Goal: Task Accomplishment & Management: Manage account settings

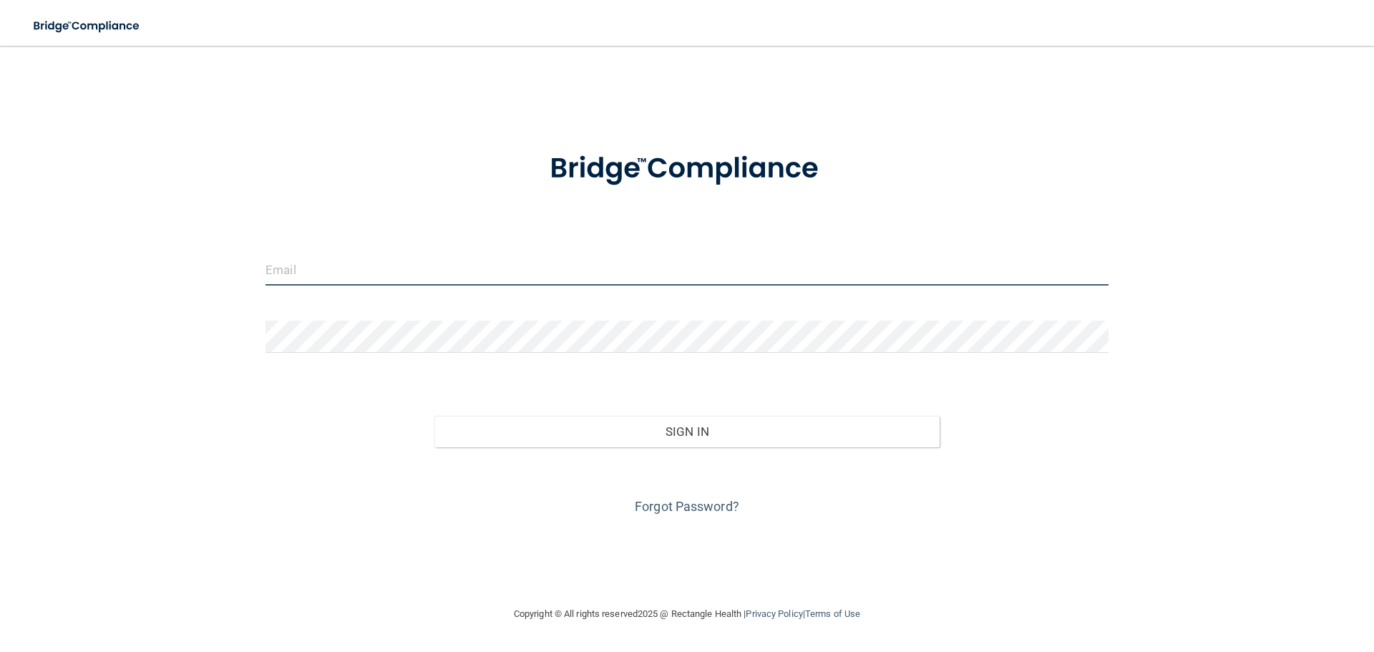
click at [389, 273] on input "email" at bounding box center [686, 269] width 843 height 32
type input "[EMAIL_ADDRESS][DOMAIN_NAME]"
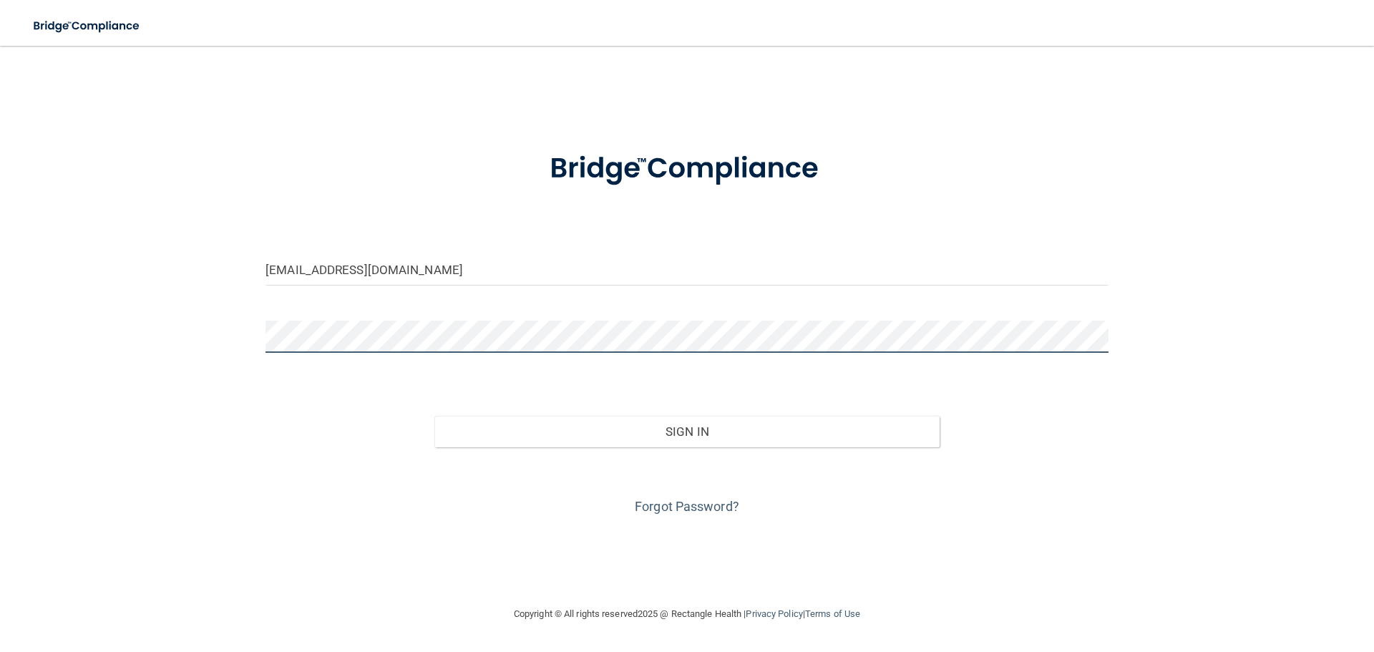
click at [434, 416] on button "Sign In" at bounding box center [687, 431] width 506 height 31
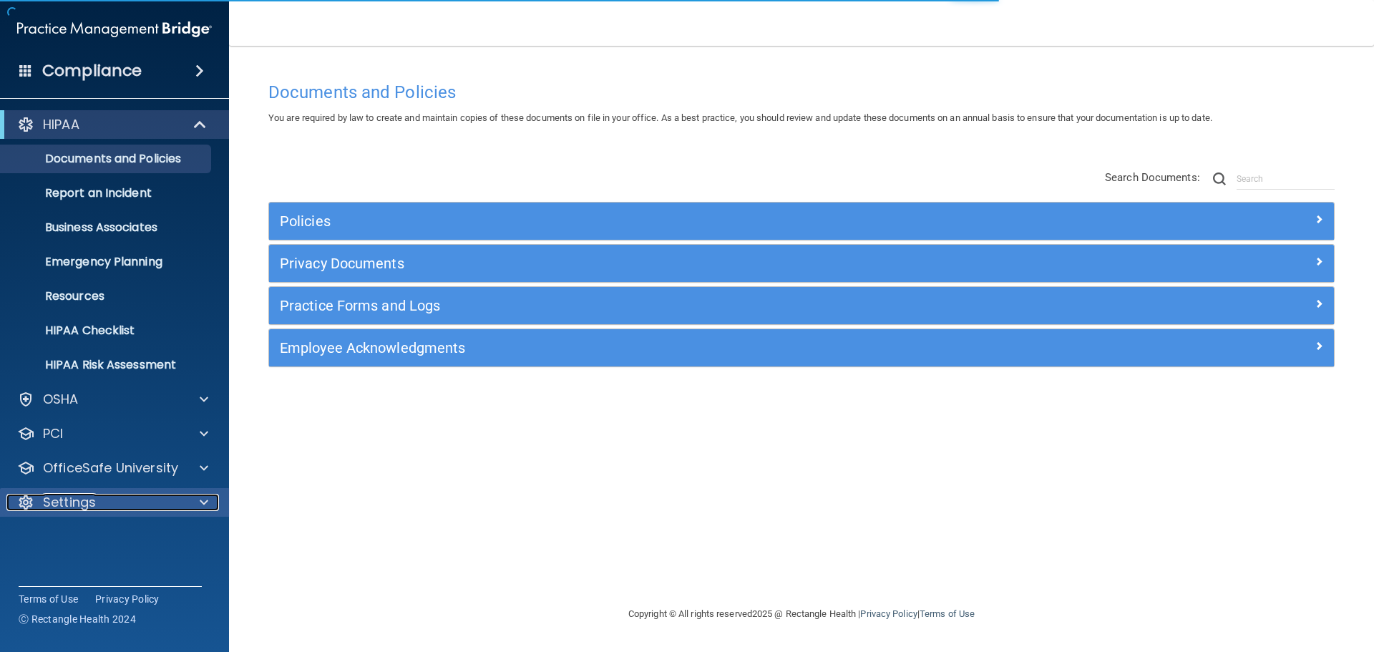
click at [162, 494] on div "Settings" at bounding box center [94, 502] width 177 height 17
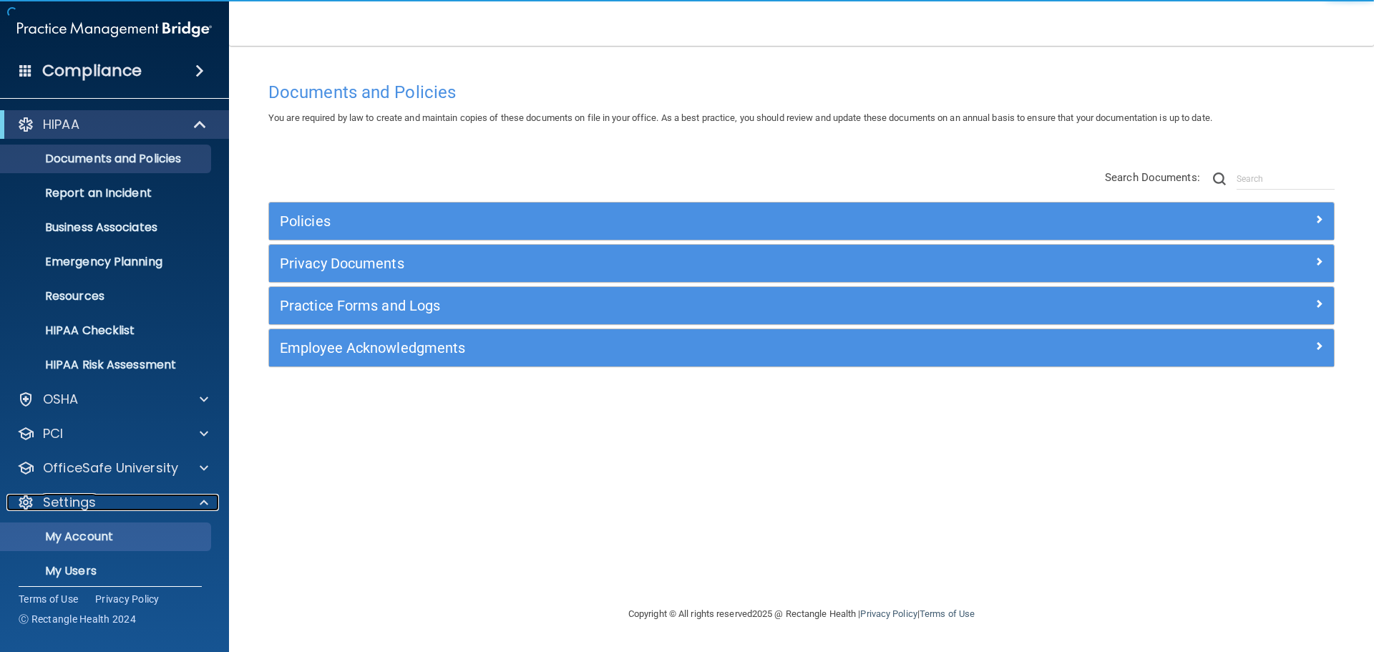
scroll to position [79, 0]
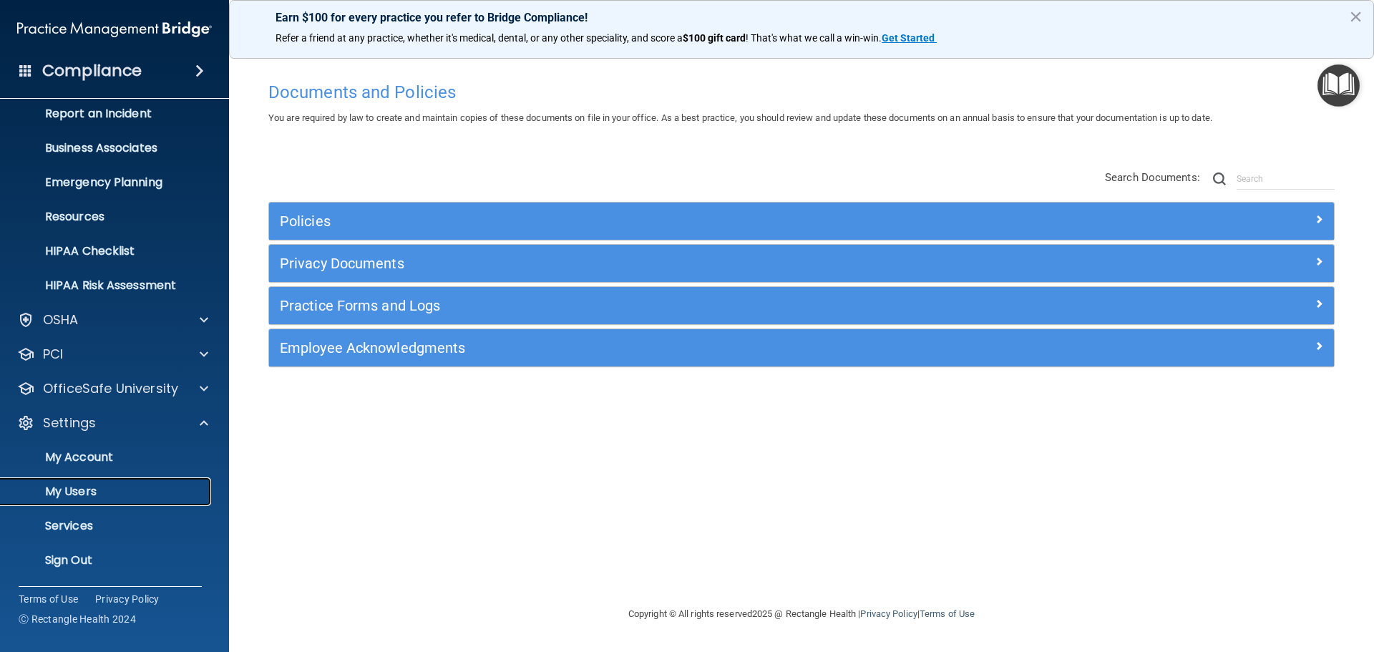
click at [92, 486] on p "My Users" at bounding box center [106, 491] width 195 height 14
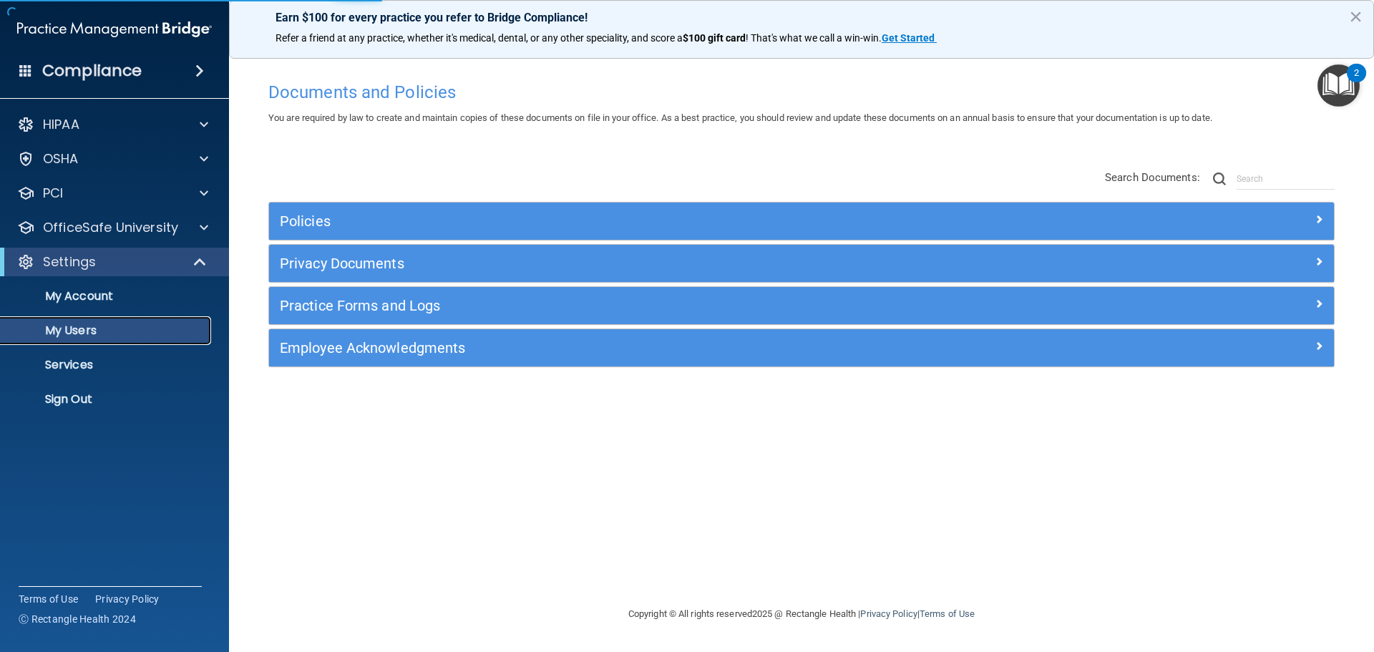
select select "20"
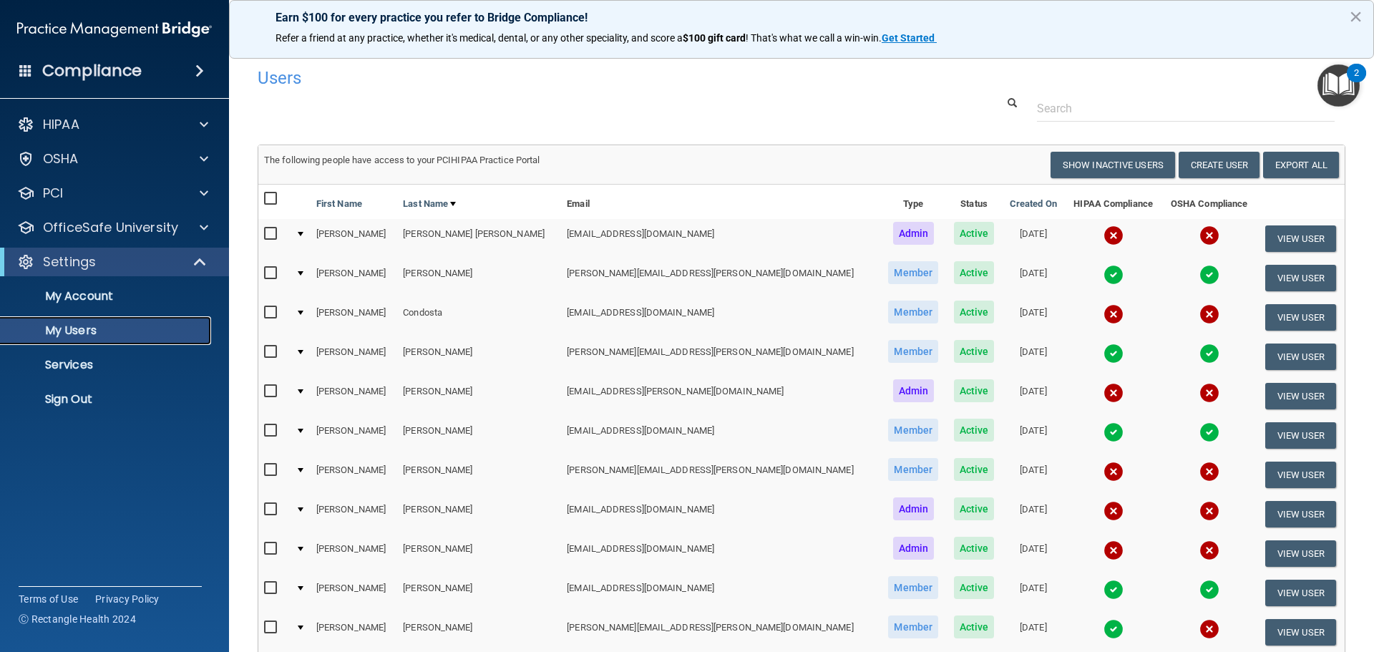
scroll to position [143, 0]
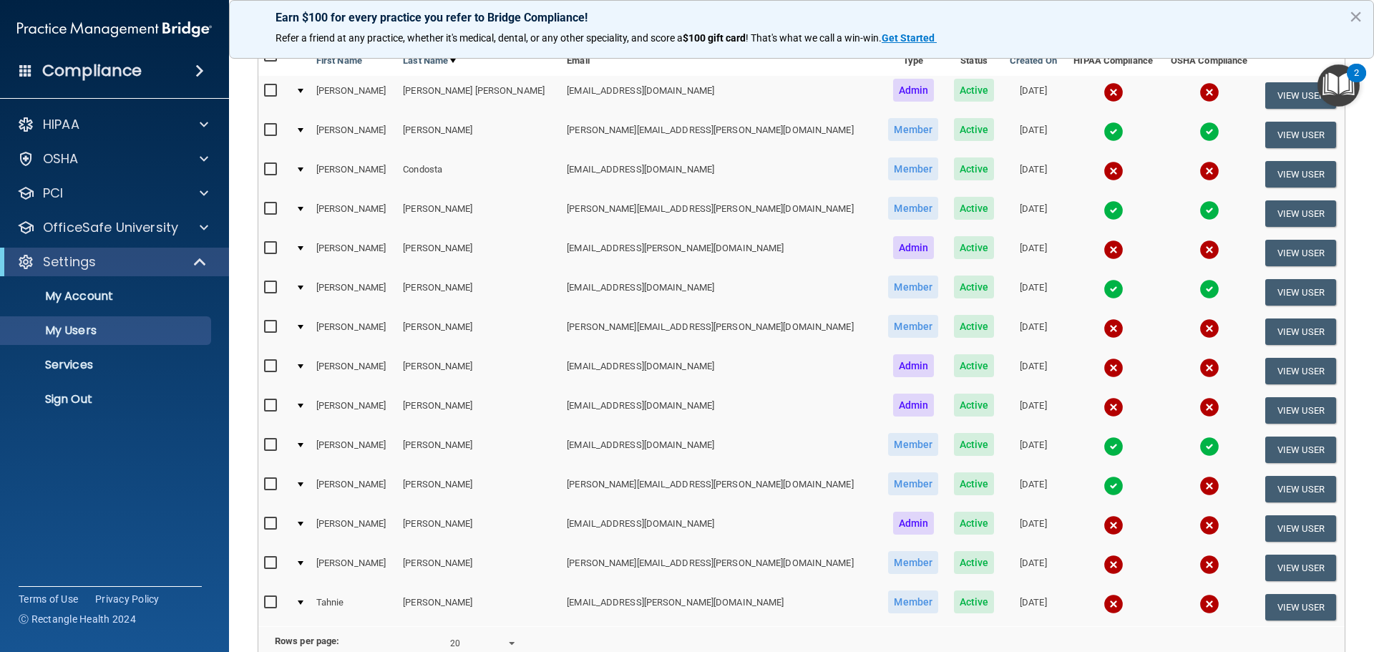
click at [269, 521] on input "checkbox" at bounding box center [272, 523] width 16 height 11
checkbox input "true"
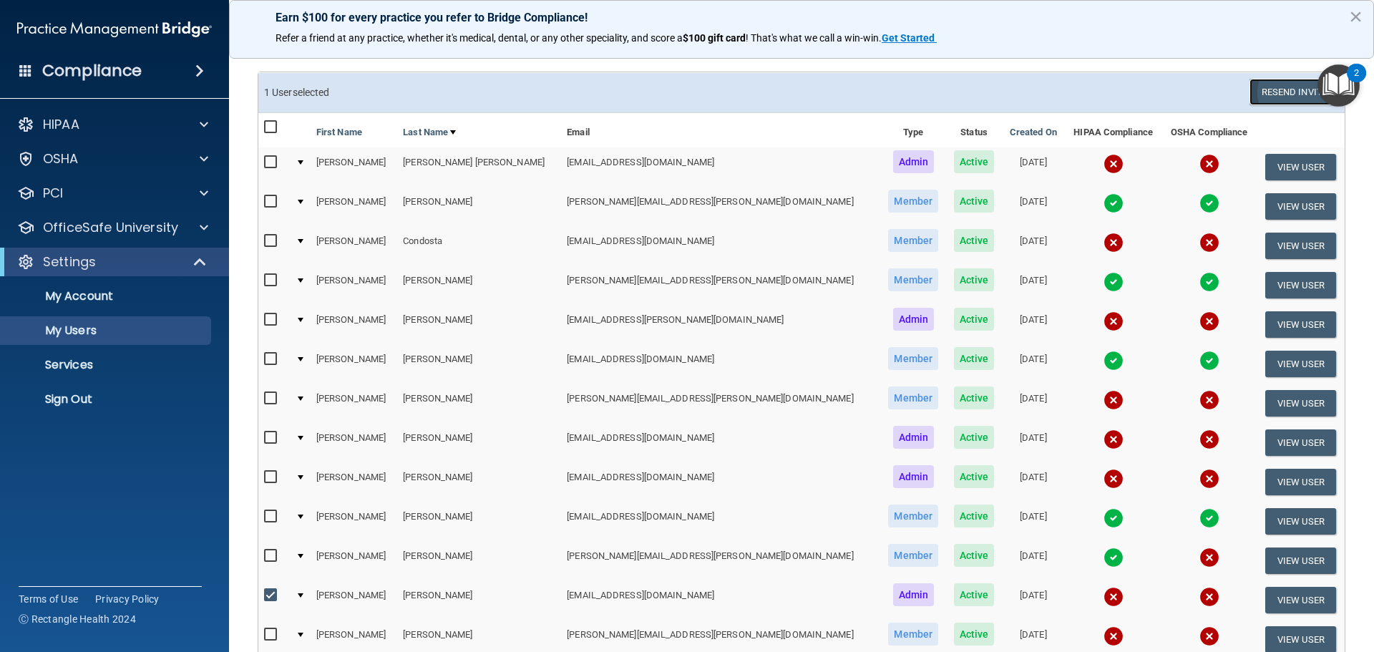
click at [1283, 97] on button "Resend Invite" at bounding box center [1293, 92] width 89 height 26
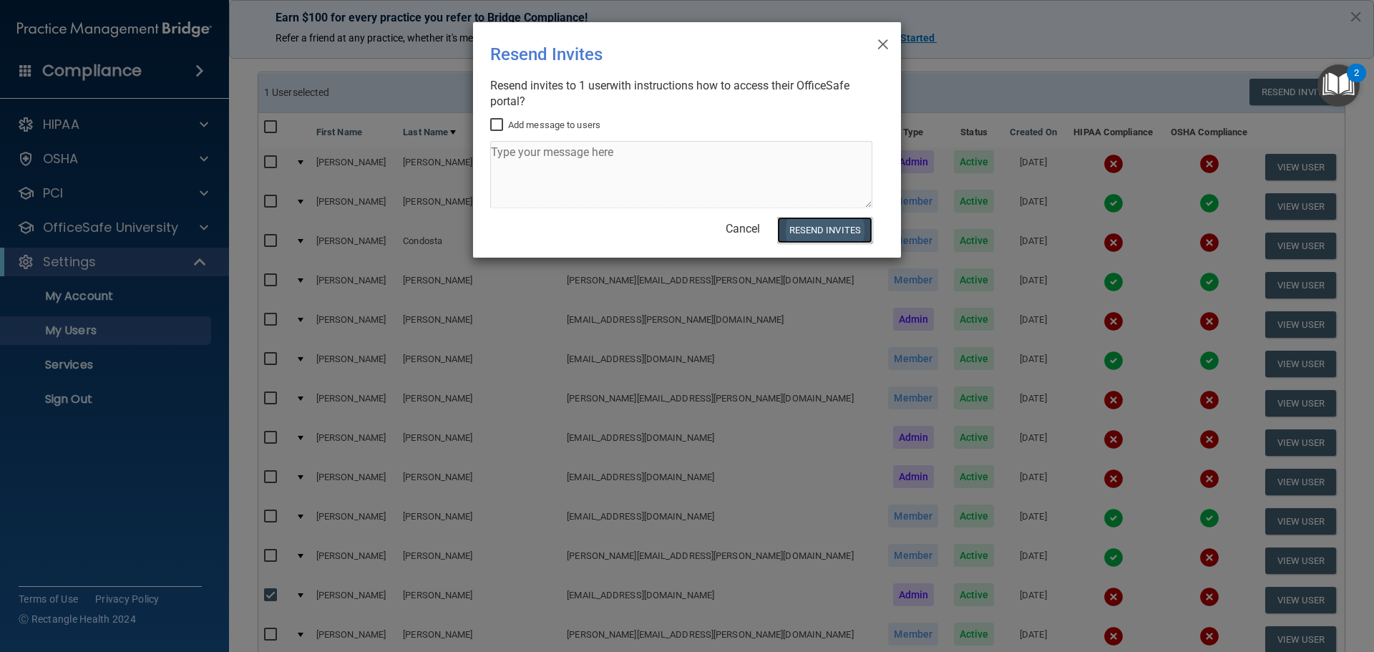
click at [824, 235] on button "Resend Invites" at bounding box center [824, 230] width 95 height 26
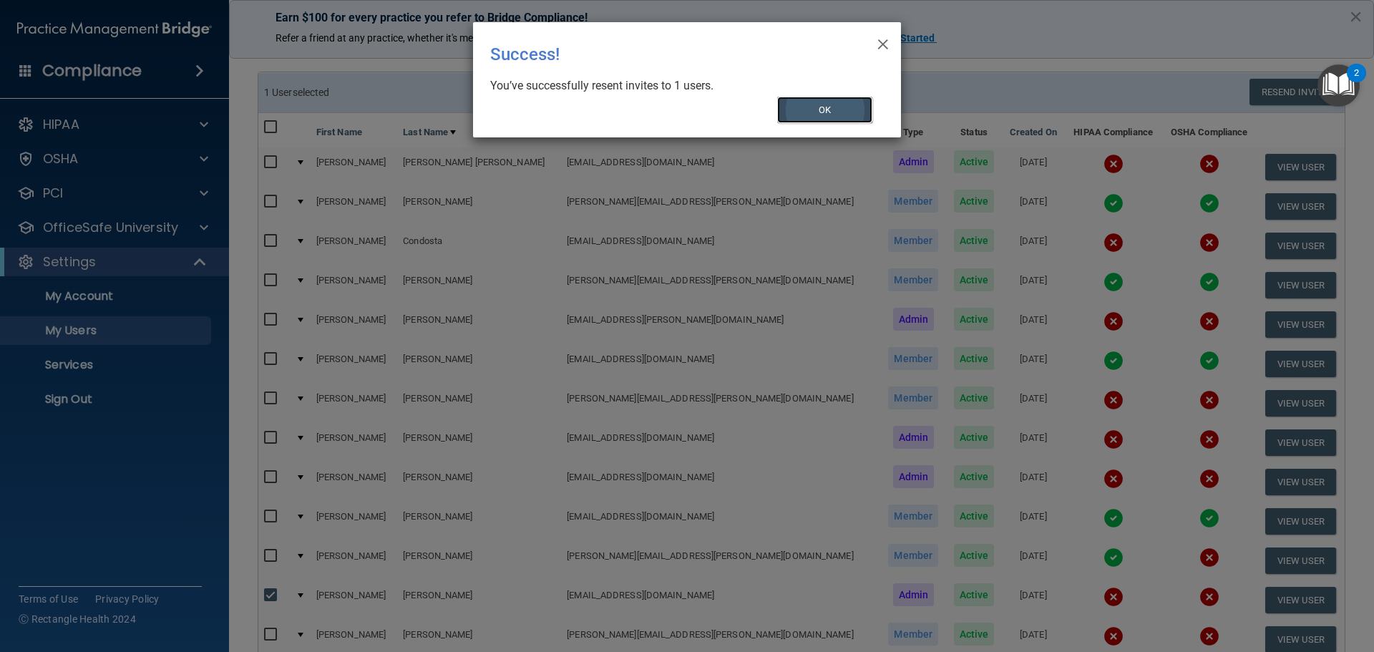
click at [801, 105] on button "OK" at bounding box center [825, 110] width 96 height 26
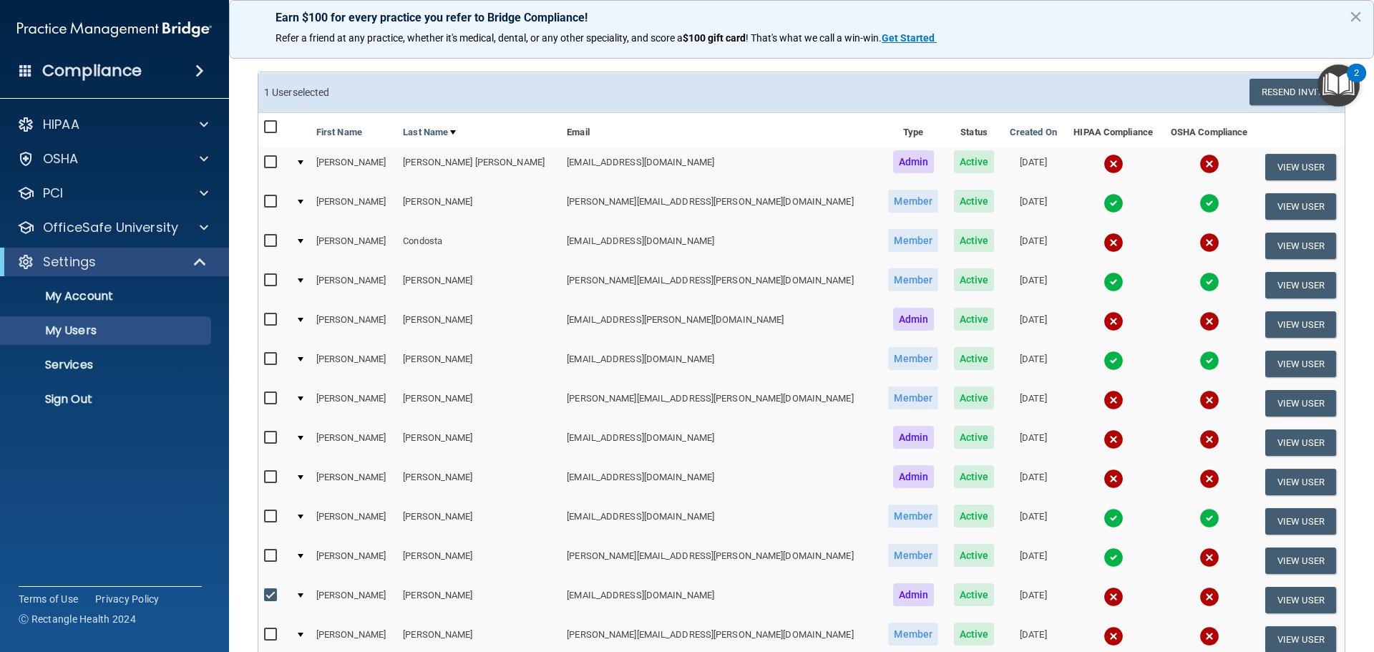
scroll to position [145, 0]
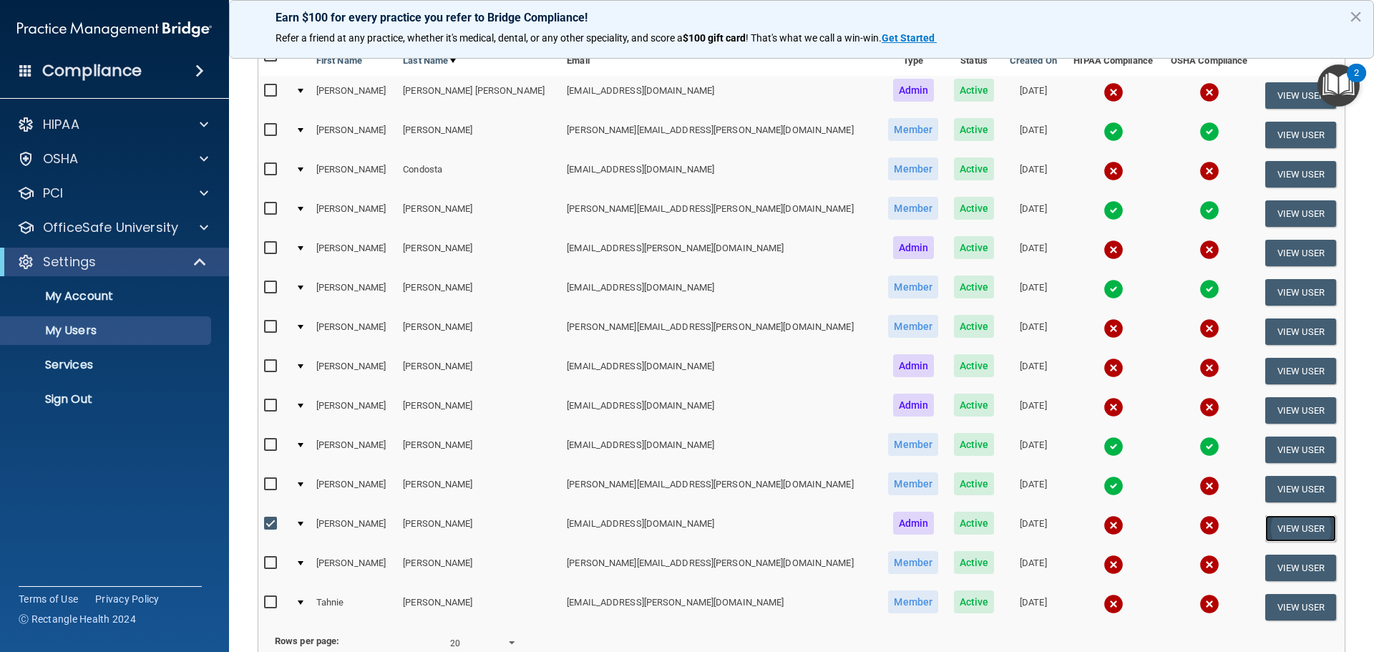
click at [1280, 529] on button "View User" at bounding box center [1300, 528] width 71 height 26
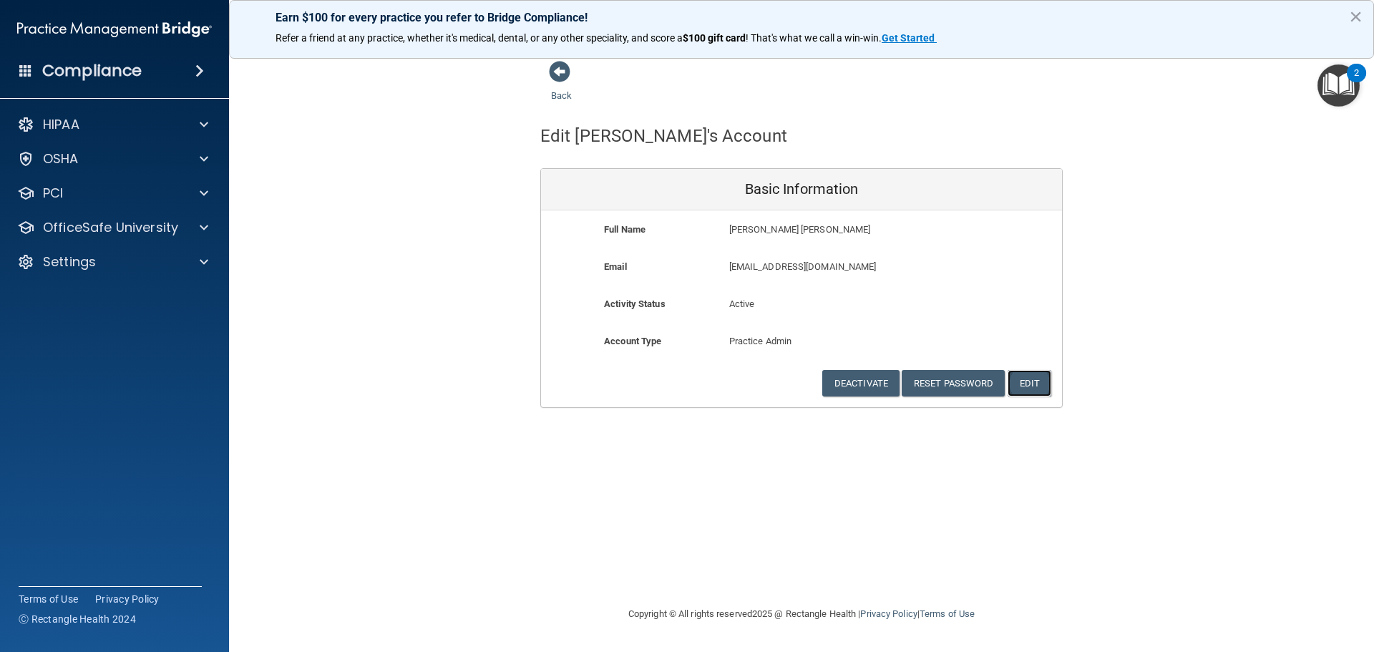
click at [1036, 386] on button "Edit" at bounding box center [1029, 383] width 44 height 26
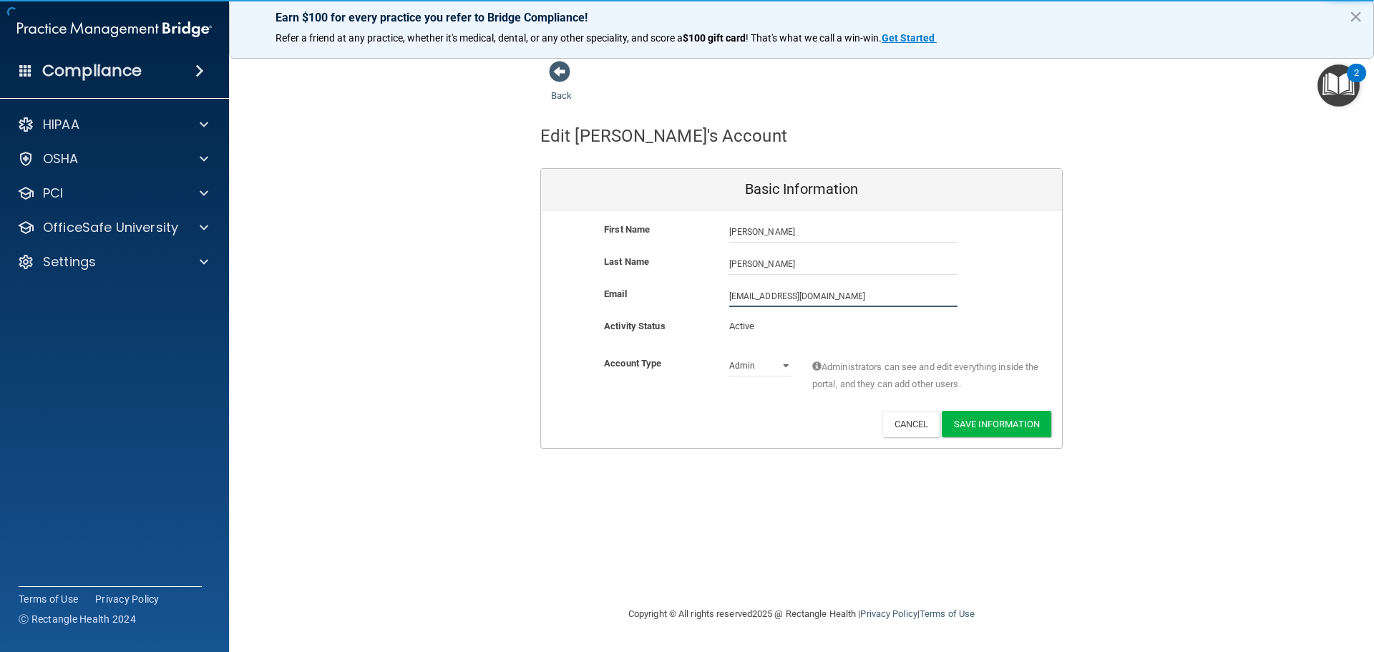
click at [801, 291] on input "[EMAIL_ADDRESS][DOMAIN_NAME]" at bounding box center [843, 295] width 228 height 21
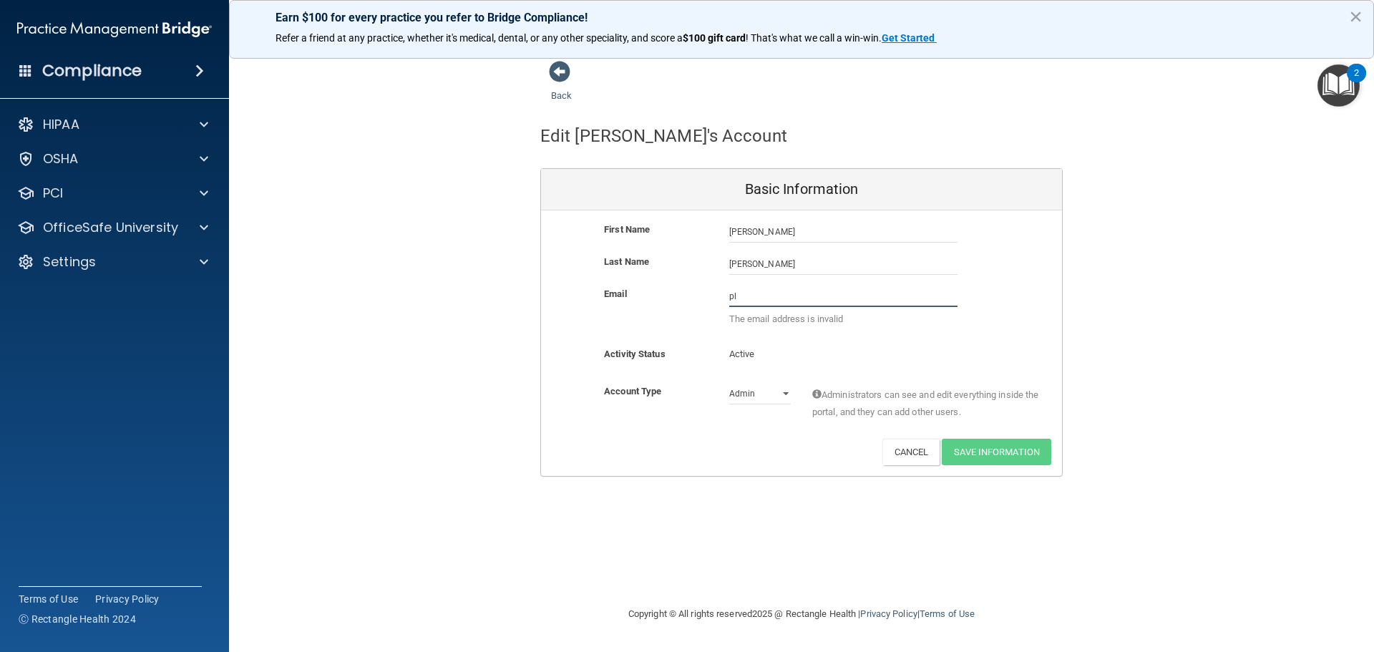
type input "p"
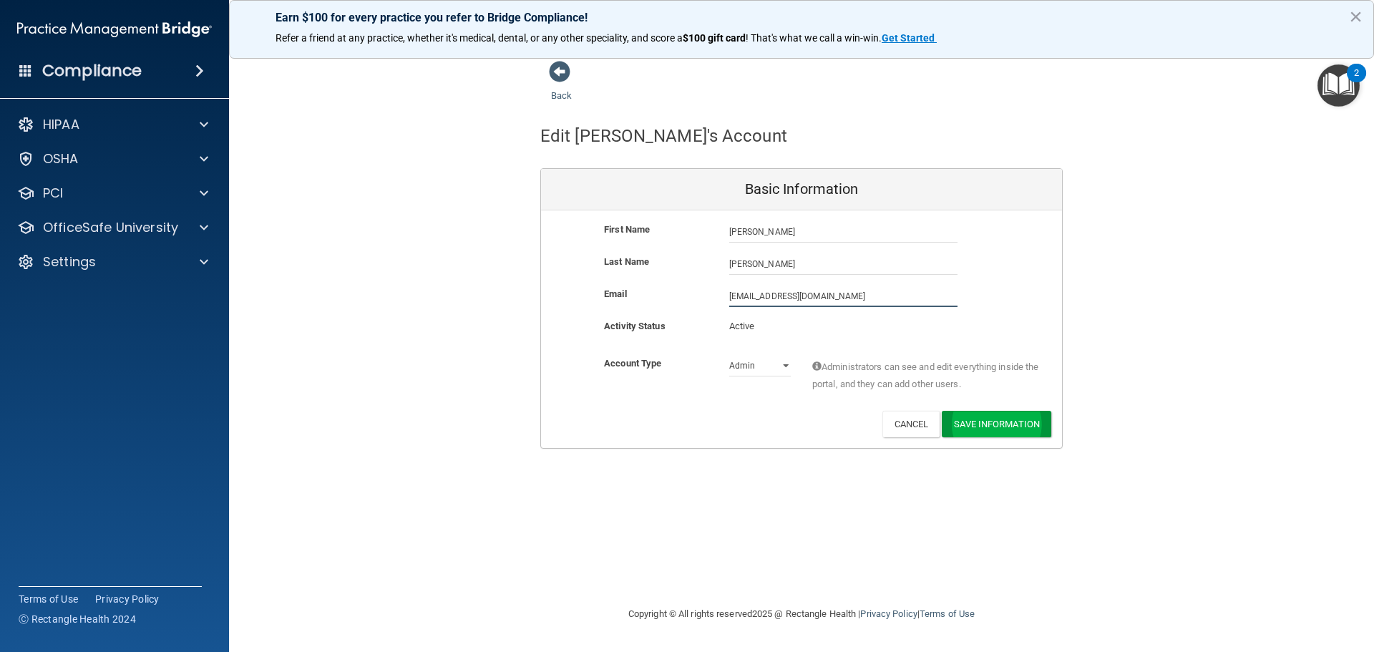
type input "[EMAIL_ADDRESS][DOMAIN_NAME]"
click at [1023, 424] on button "Save Information" at bounding box center [996, 424] width 109 height 26
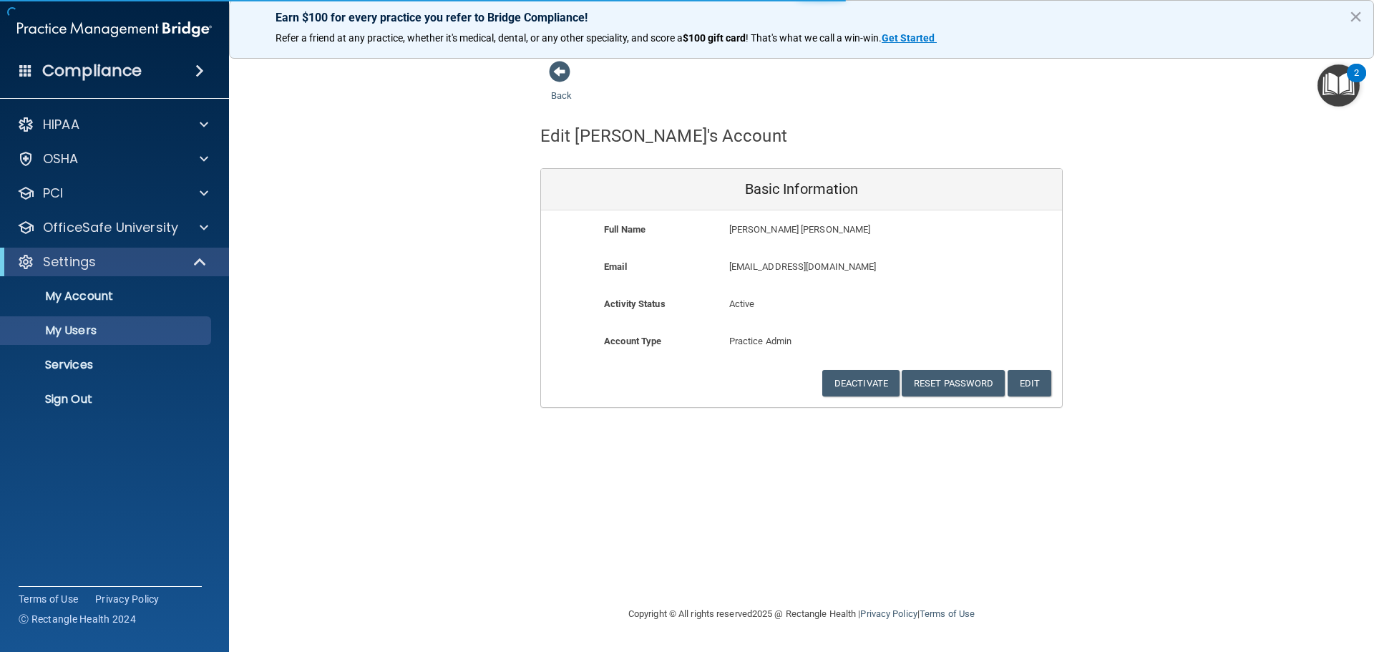
select select "20"
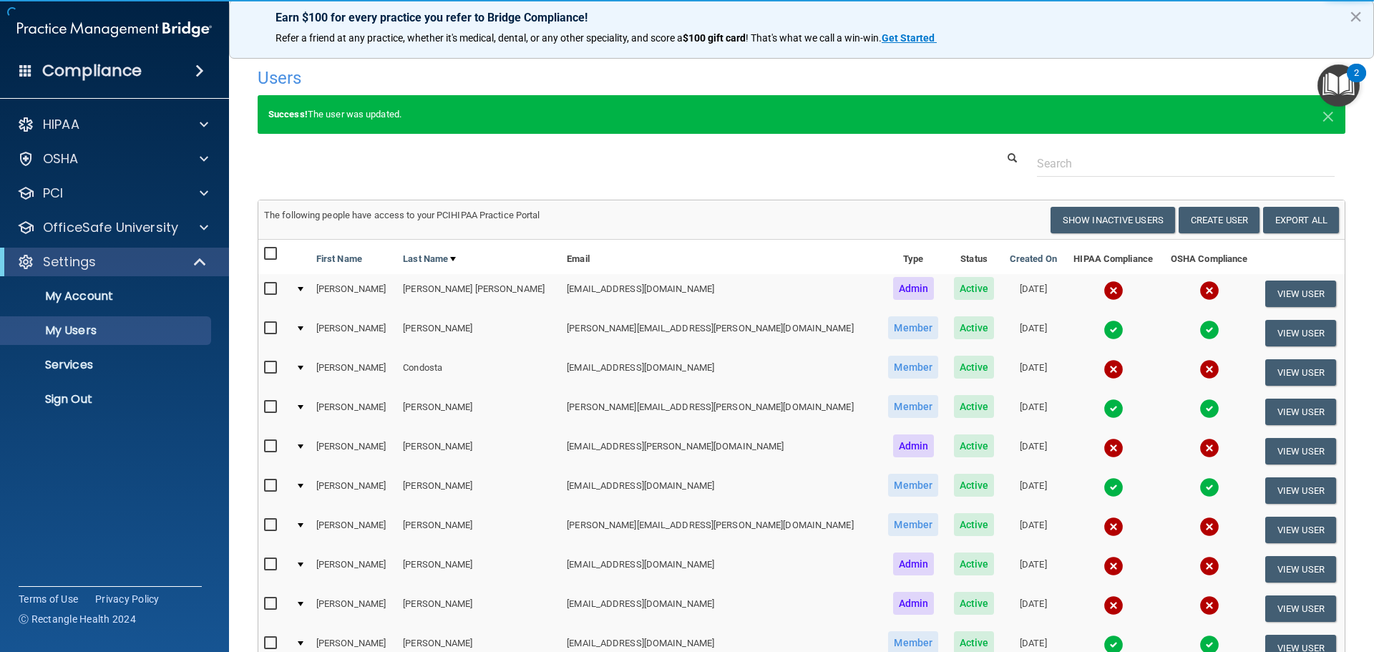
scroll to position [215, 0]
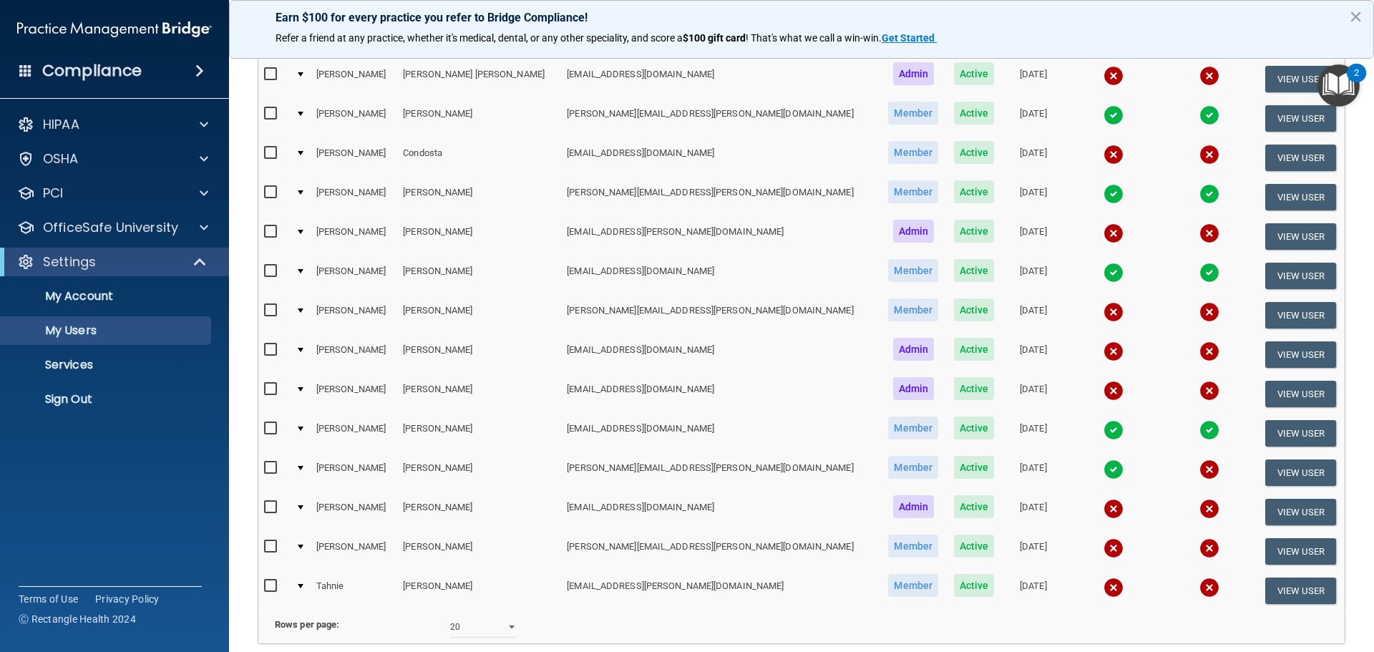
click at [271, 507] on input "checkbox" at bounding box center [272, 507] width 16 height 11
checkbox input "true"
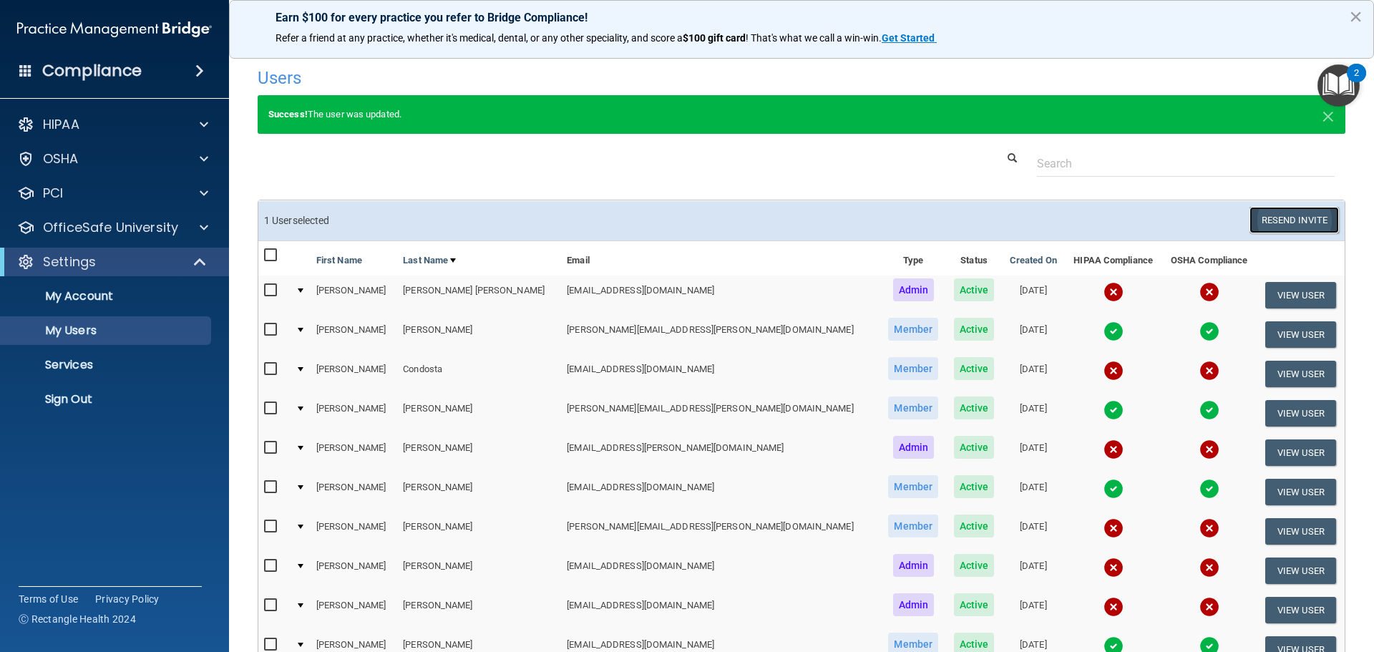
click at [1279, 217] on button "Resend Invite" at bounding box center [1293, 220] width 89 height 26
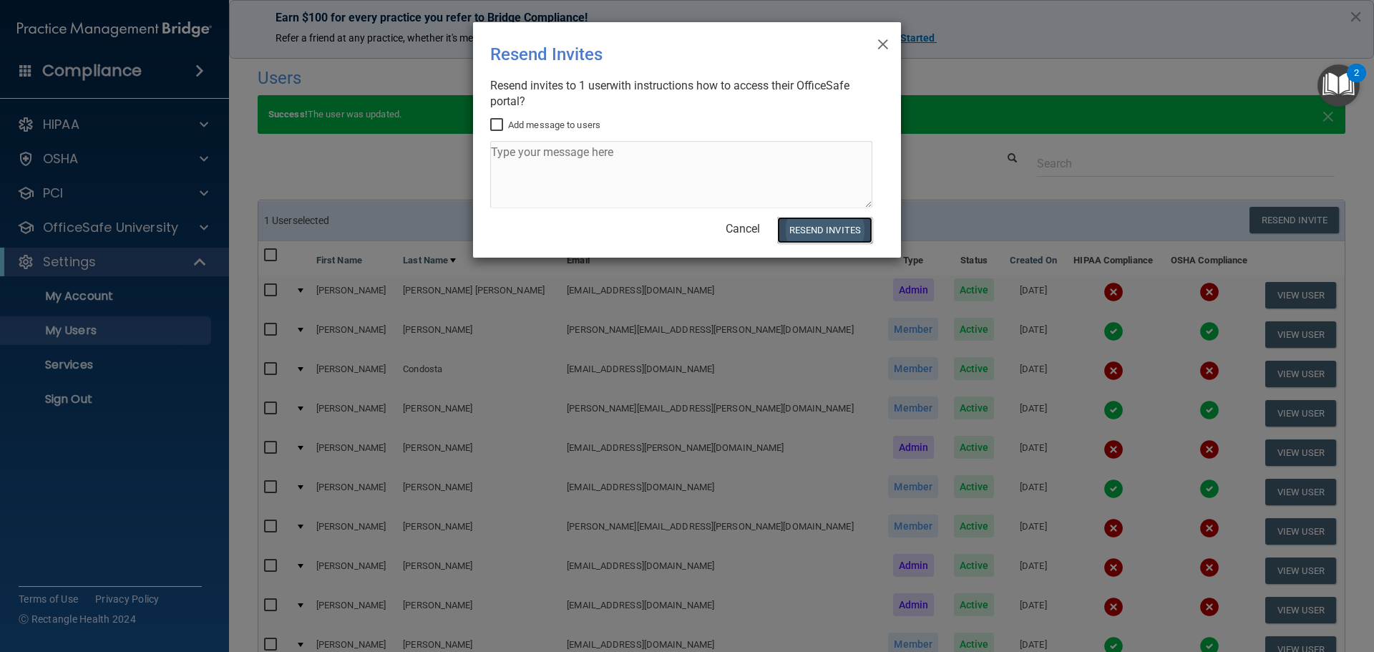
click at [812, 236] on button "Resend Invites" at bounding box center [824, 230] width 95 height 26
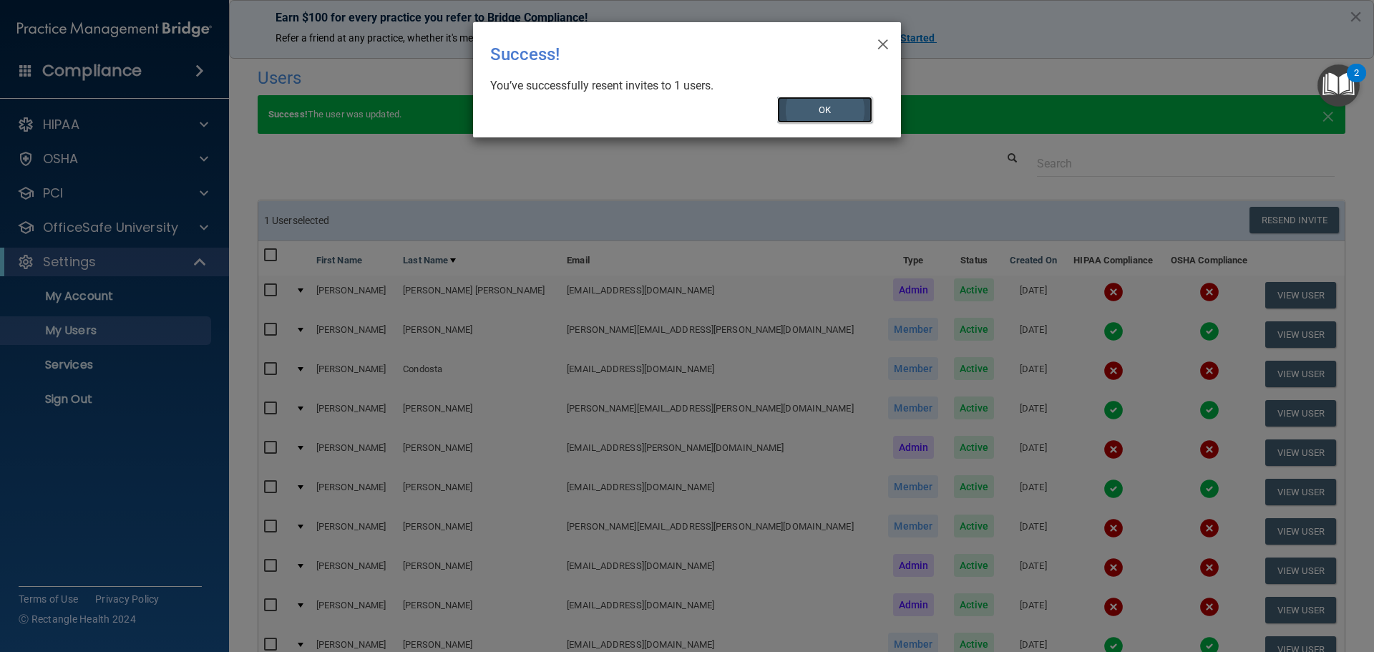
click at [841, 119] on button "OK" at bounding box center [825, 110] width 96 height 26
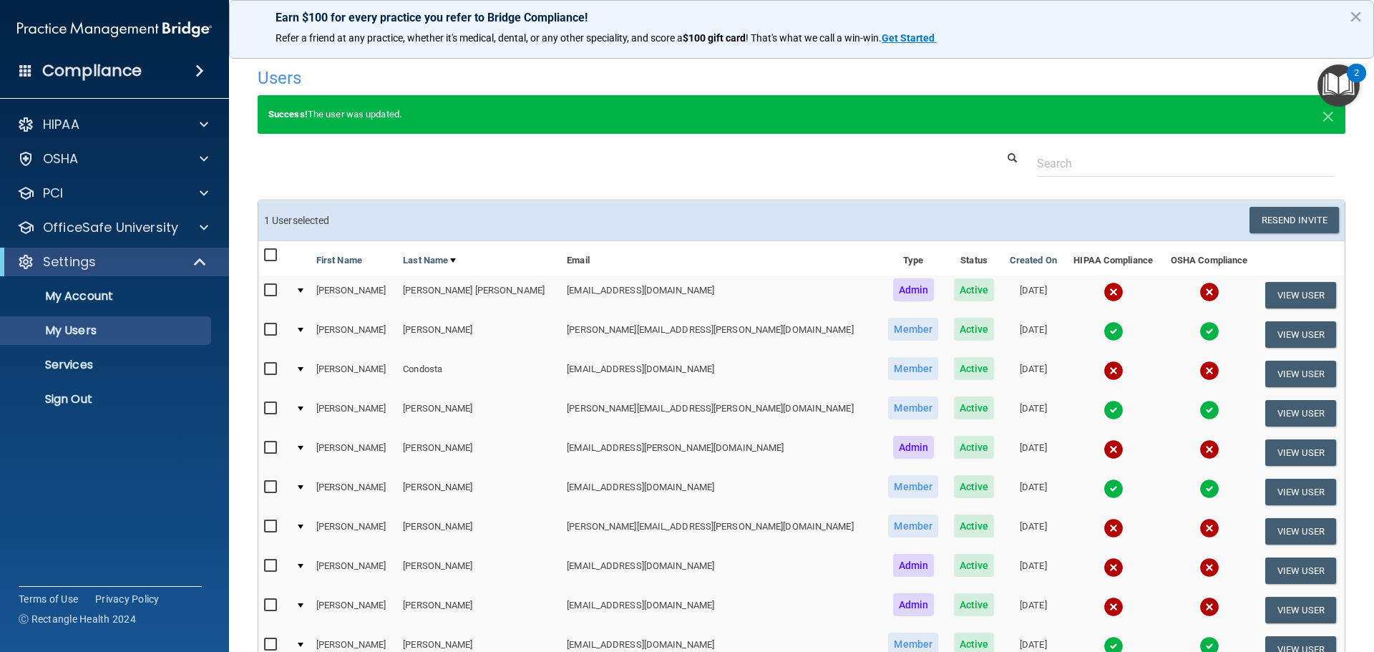
scroll to position [286, 0]
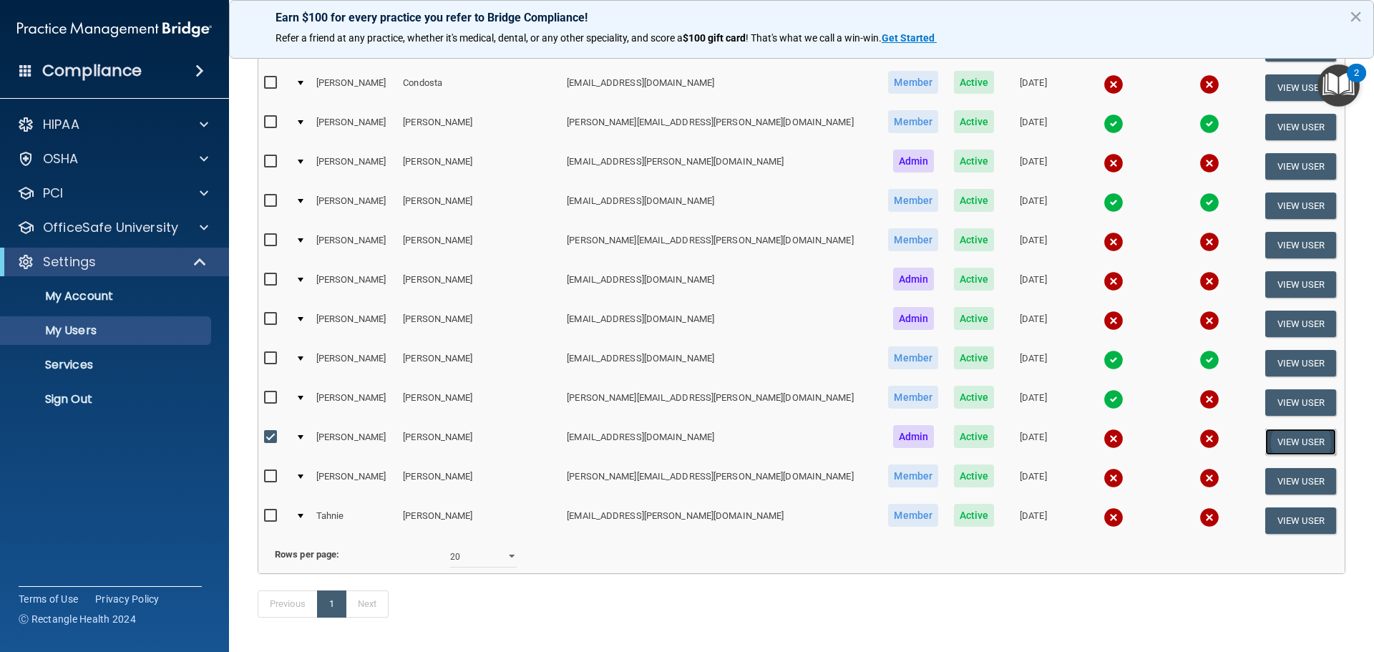
click at [1305, 446] on button "View User" at bounding box center [1300, 442] width 71 height 26
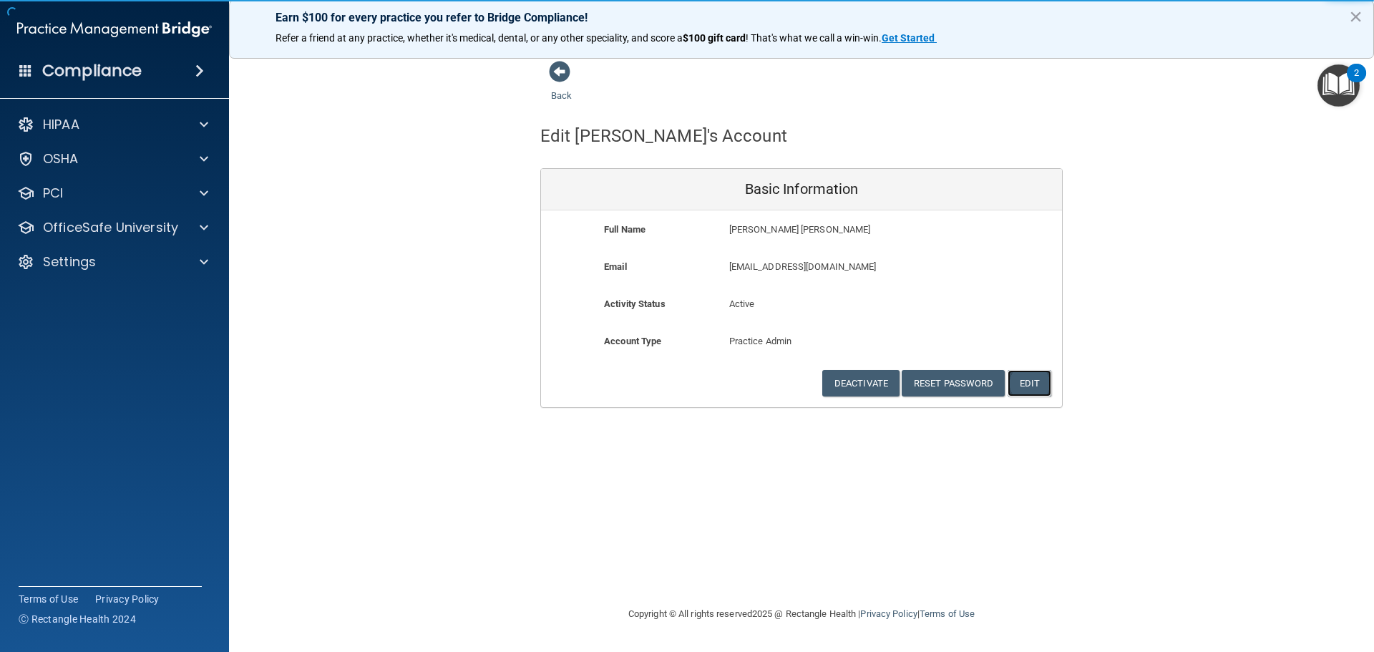
click at [1043, 391] on button "Edit" at bounding box center [1029, 383] width 44 height 26
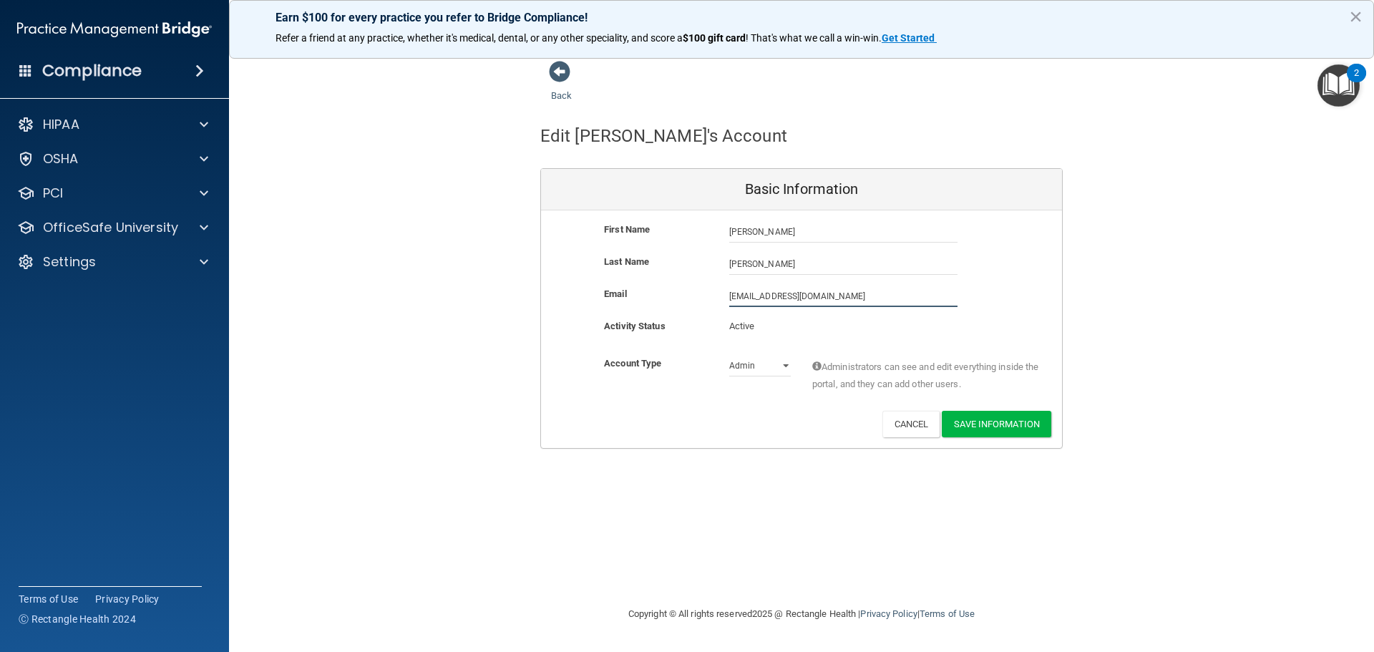
click at [766, 296] on input "[EMAIL_ADDRESS][DOMAIN_NAME]" at bounding box center [843, 295] width 228 height 21
type input "[EMAIL_ADDRESS][PERSON_NAME][DOMAIN_NAME]"
click at [984, 419] on button "Save Information" at bounding box center [996, 424] width 109 height 26
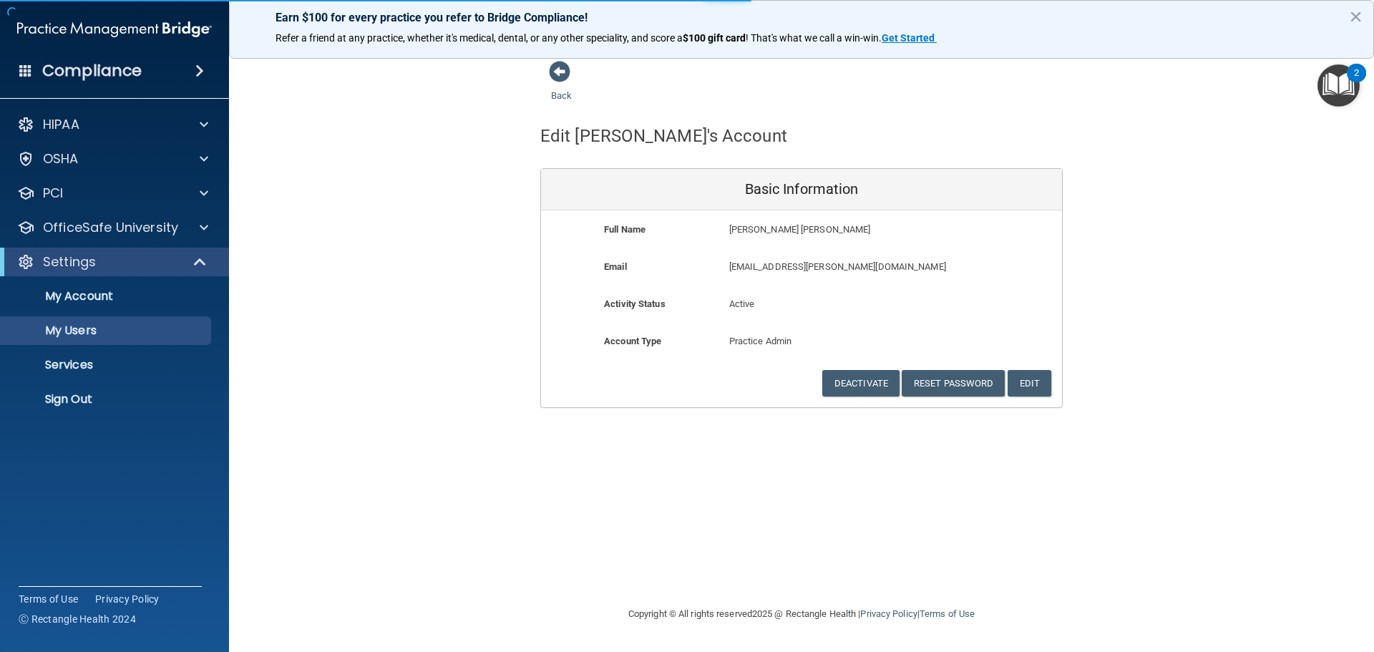
select select "20"
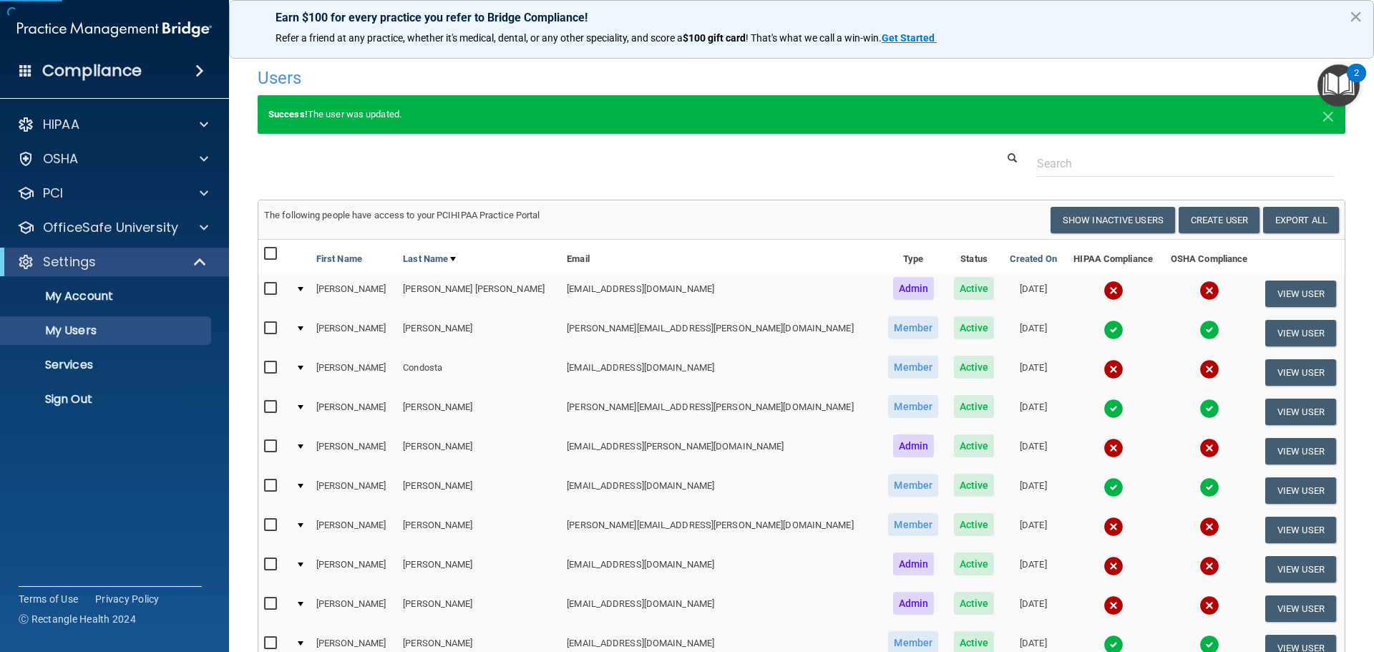
scroll to position [286, 0]
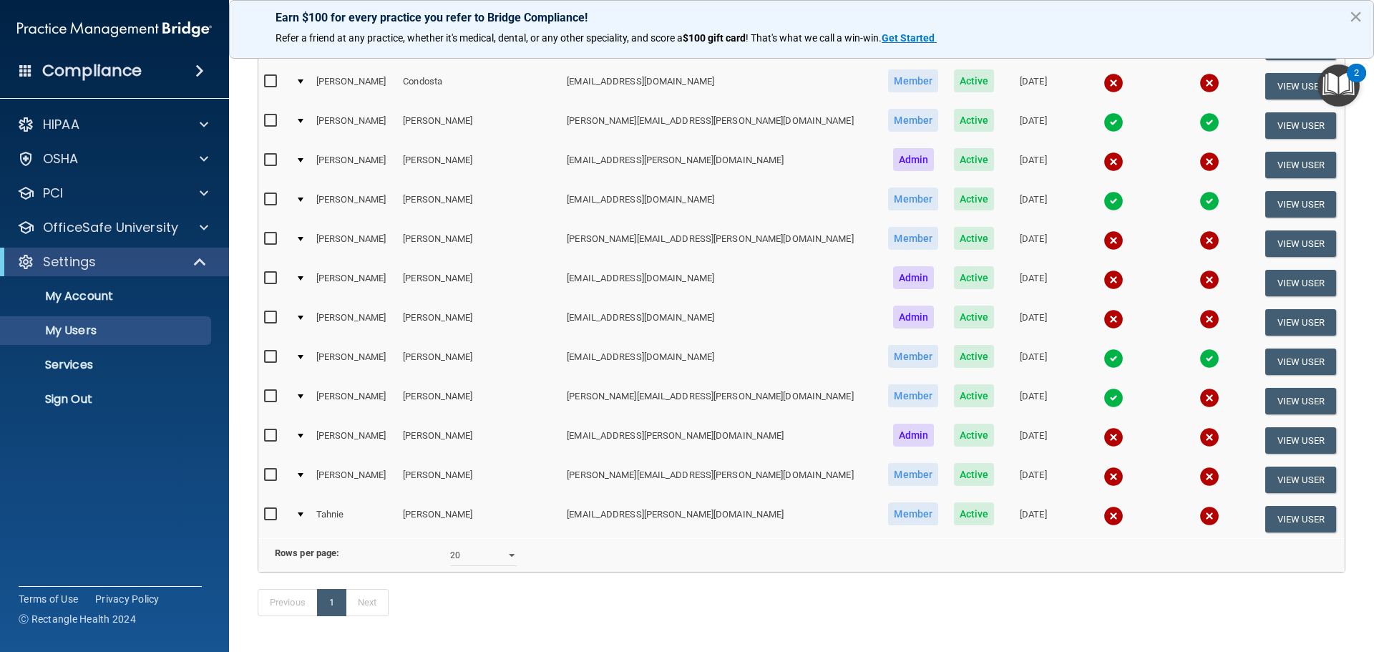
click at [268, 434] on input "checkbox" at bounding box center [272, 435] width 16 height 11
checkbox input "true"
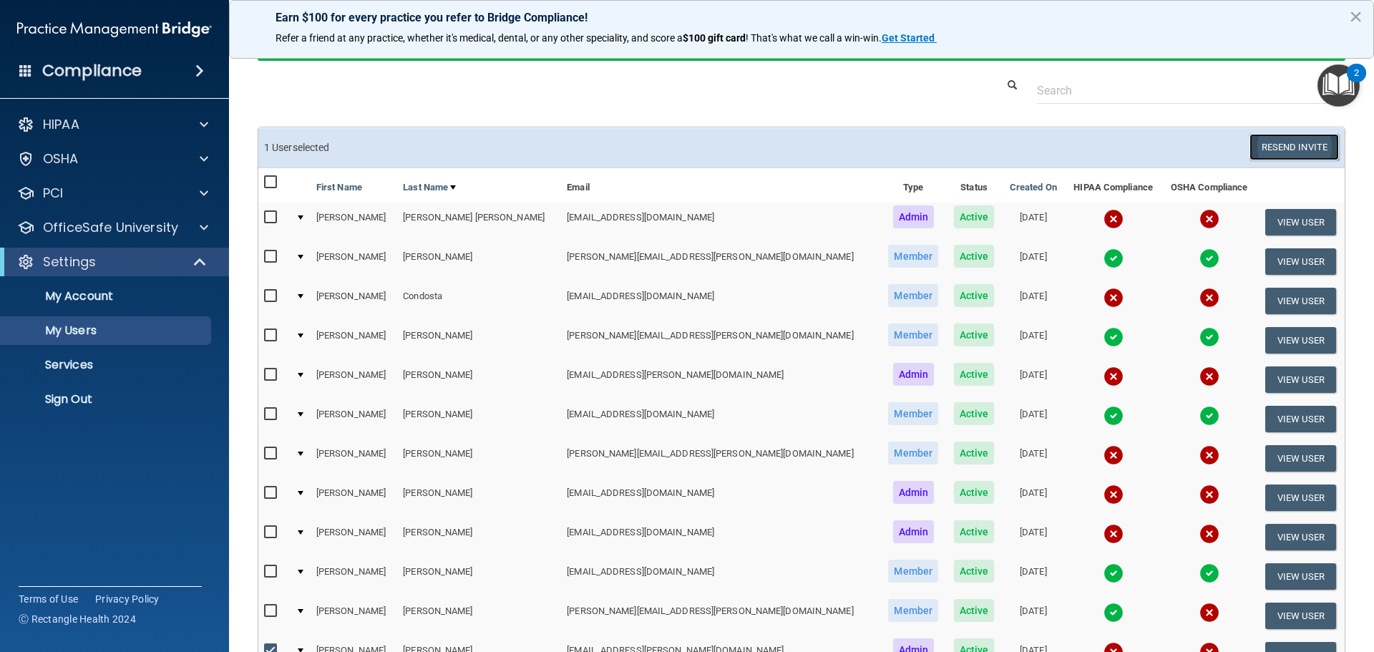
click at [1255, 146] on button "Resend Invite" at bounding box center [1293, 147] width 89 height 26
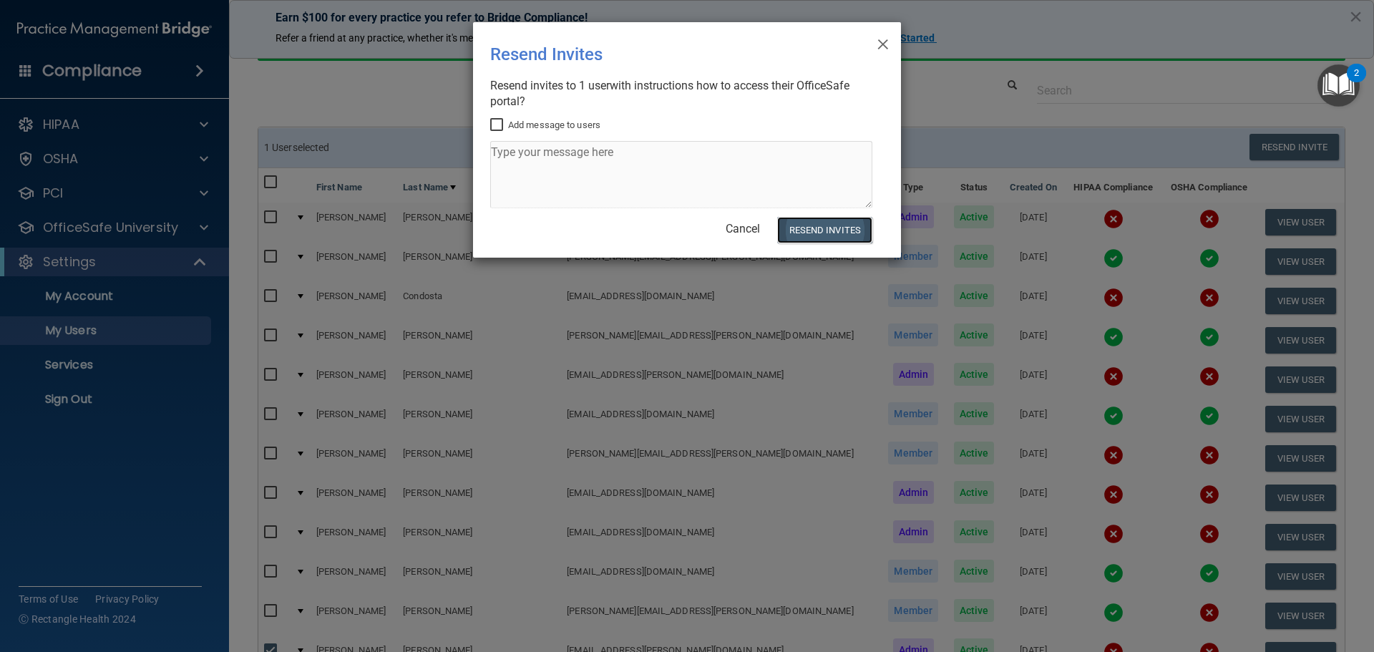
click at [820, 228] on button "Resend Invites" at bounding box center [824, 230] width 95 height 26
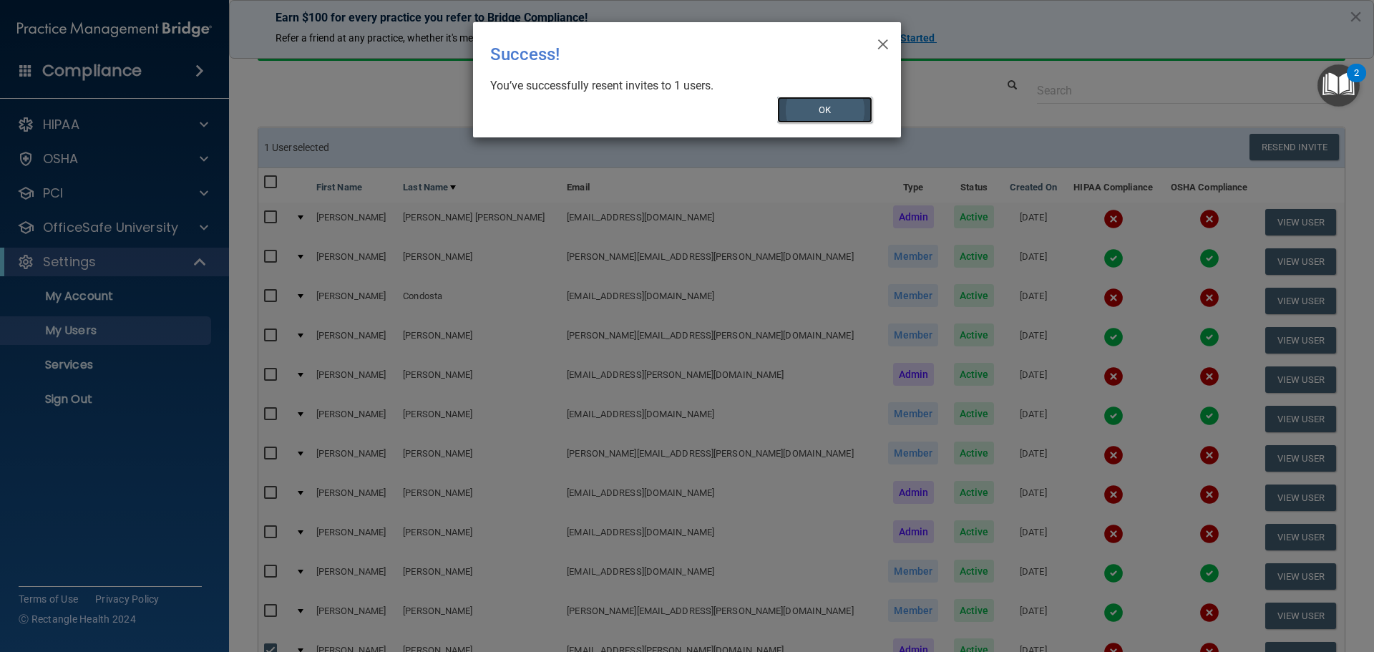
click at [822, 112] on button "OK" at bounding box center [825, 110] width 96 height 26
